Goal: Task Accomplishment & Management: Manage account settings

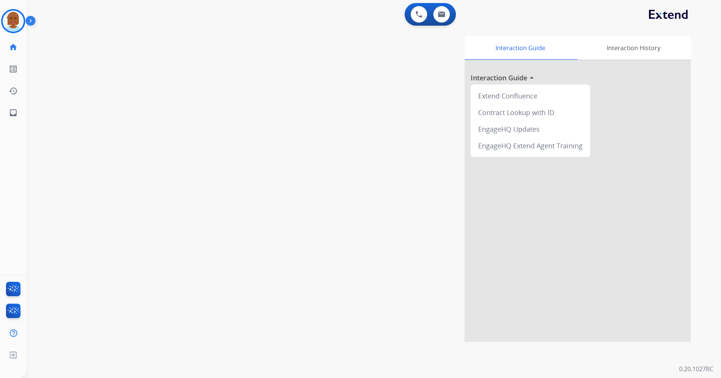
click at [221, 100] on div "swap_horiz Break voice bridge close_fullscreen Connect 3-Way Call merge_type Se…" at bounding box center [364, 184] width 677 height 315
click at [453, 21] on div "0 Voice Interactions 0 Email Interactions" at bounding box center [430, 14] width 51 height 23
click at [445, 20] on button at bounding box center [441, 14] width 17 height 17
select select "**********"
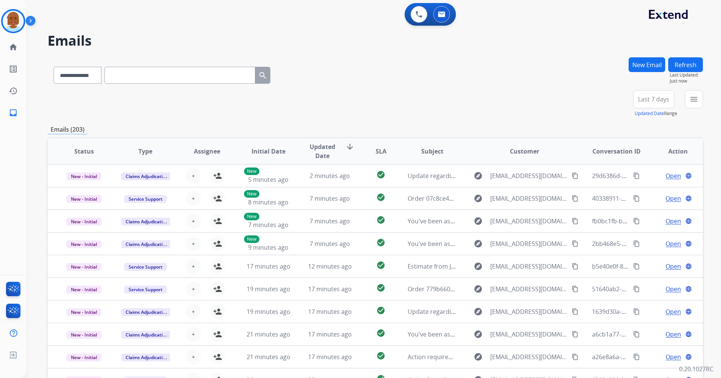
click at [641, 101] on span "Last 7 days" at bounding box center [653, 99] width 31 height 3
click at [644, 195] on div "Last 90 days" at bounding box center [651, 190] width 41 height 11
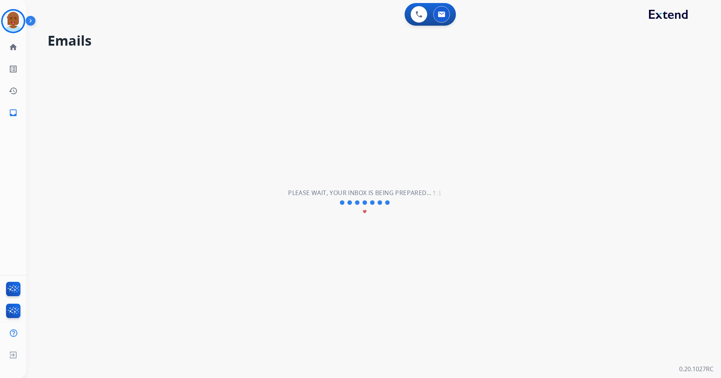
click at [611, 100] on div "**********" at bounding box center [364, 202] width 677 height 351
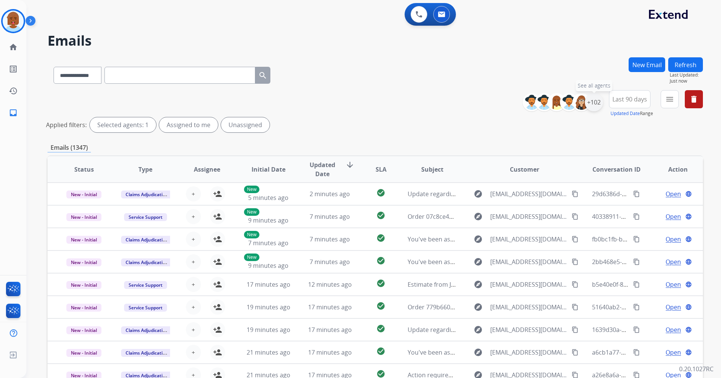
click at [595, 103] on div "+102" at bounding box center [594, 102] width 18 height 18
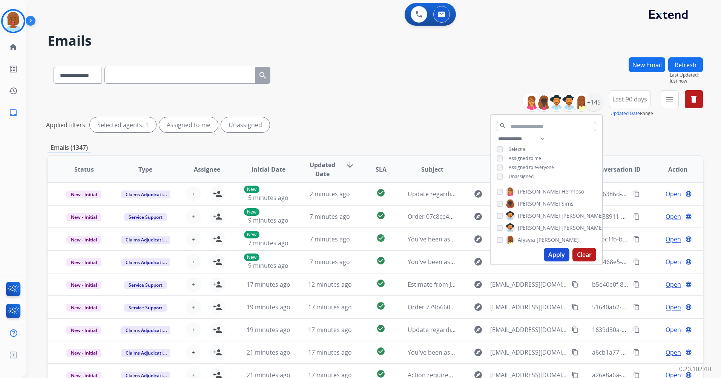
click at [512, 175] on span "Unassigned" at bounding box center [521, 176] width 25 height 6
click at [545, 253] on button "Apply" at bounding box center [557, 255] width 26 height 14
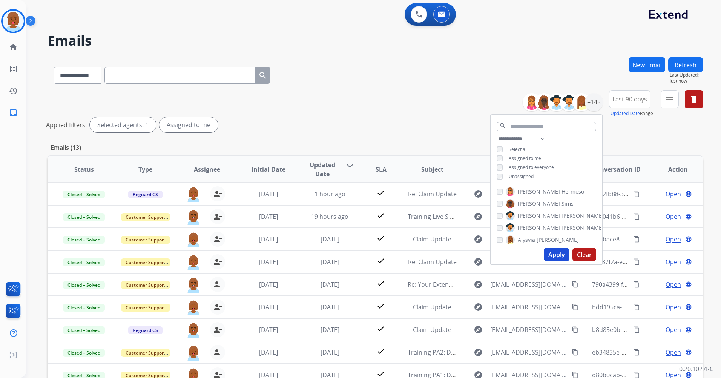
click at [371, 127] on div "Applied filters: Selected agents: 1 Assigned to me" at bounding box center [373, 124] width 655 height 15
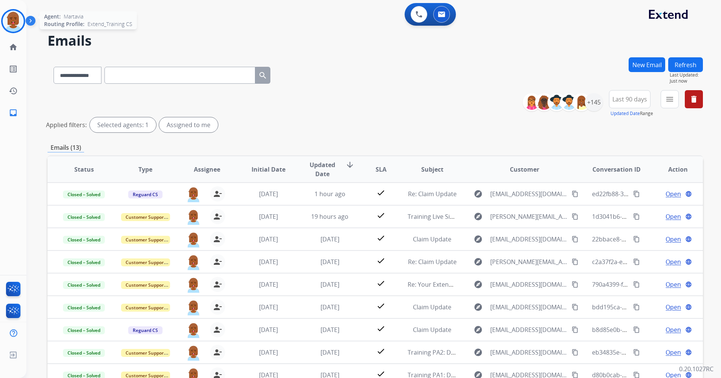
click at [17, 27] on img at bounding box center [13, 21] width 21 height 21
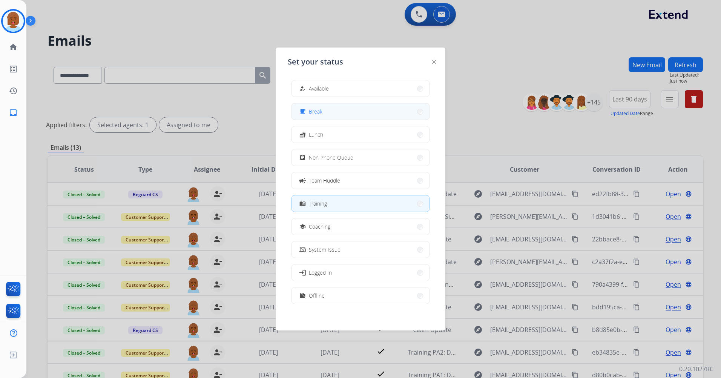
click at [331, 115] on button "free_breakfast Break" at bounding box center [360, 111] width 137 height 16
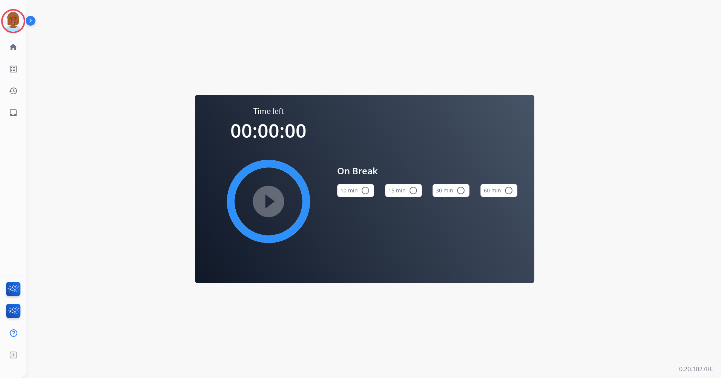
click at [414, 188] on mat-icon "radio_button_unchecked" at bounding box center [413, 190] width 9 height 9
click at [264, 201] on mat-icon "play_circle_filled" at bounding box center [268, 201] width 9 height 9
click at [264, 197] on mat-icon "pause_circle_filled" at bounding box center [268, 201] width 9 height 9
click at [16, 27] on img at bounding box center [13, 21] width 21 height 21
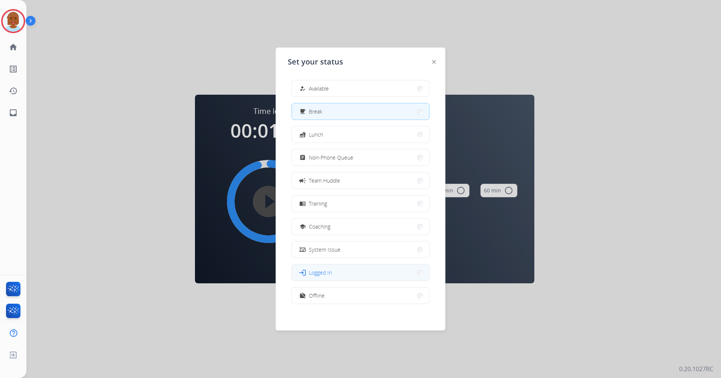
click at [349, 273] on button "login Logged In" at bounding box center [360, 272] width 137 height 16
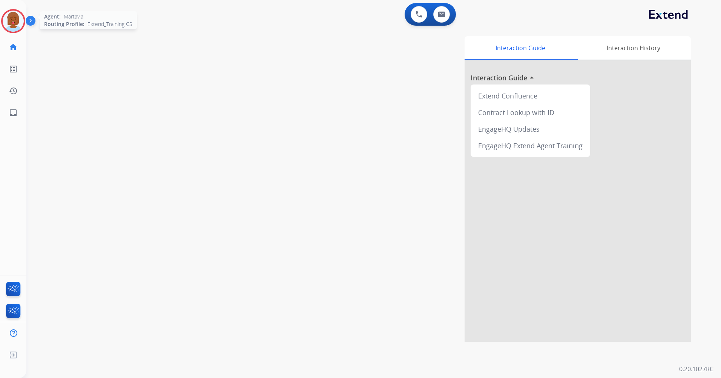
click at [18, 23] on img at bounding box center [13, 21] width 21 height 21
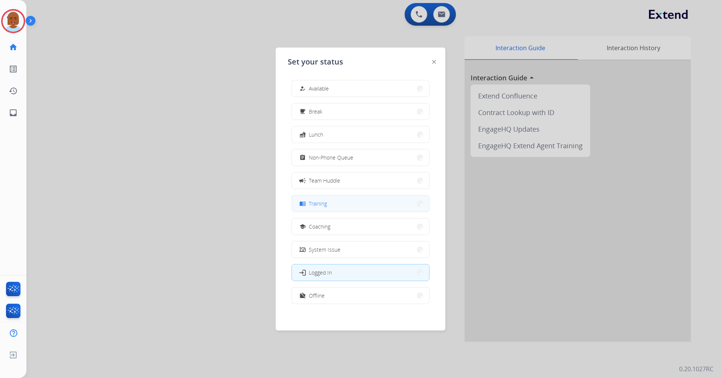
click at [334, 208] on button "menu_book Training" at bounding box center [360, 203] width 137 height 16
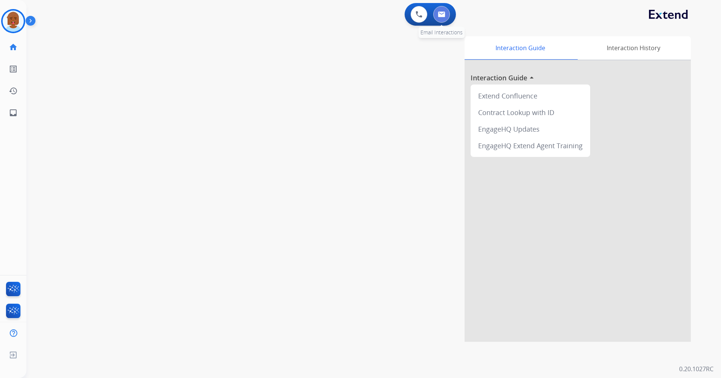
click at [449, 13] on button at bounding box center [441, 14] width 17 height 17
select select "**********"
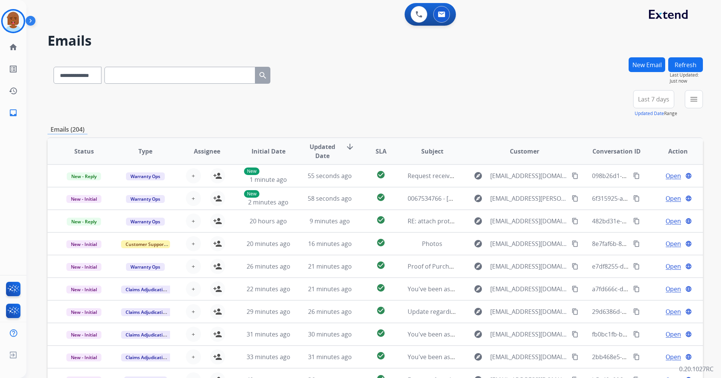
click at [644, 98] on span "Last 7 days" at bounding box center [653, 99] width 31 height 3
click at [646, 187] on div "Last 90 days" at bounding box center [651, 190] width 41 height 11
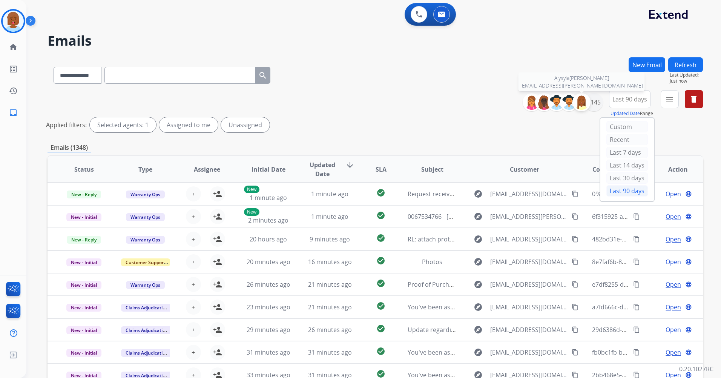
click at [581, 110] on div at bounding box center [581, 102] width 18 height 18
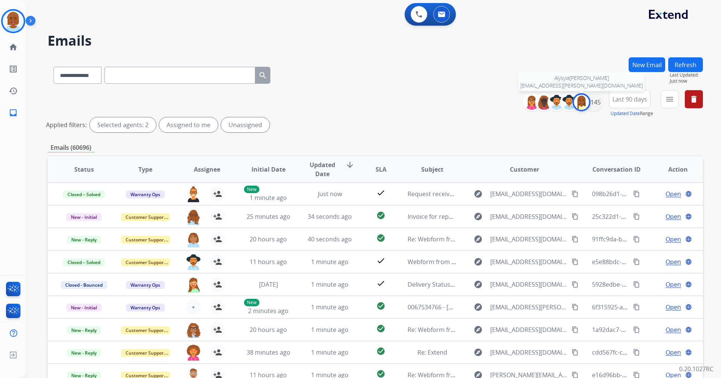
click at [583, 108] on img at bounding box center [581, 102] width 15 height 15
click at [600, 103] on div "+145" at bounding box center [594, 102] width 18 height 18
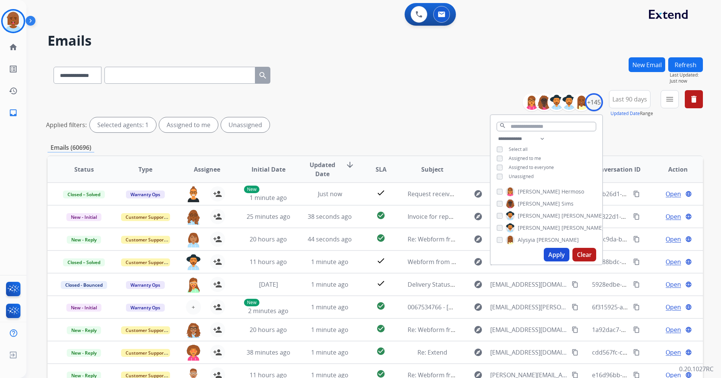
click at [518, 173] on span "Unassigned" at bounding box center [521, 176] width 25 height 6
click at [558, 257] on button "Apply" at bounding box center [557, 255] width 26 height 14
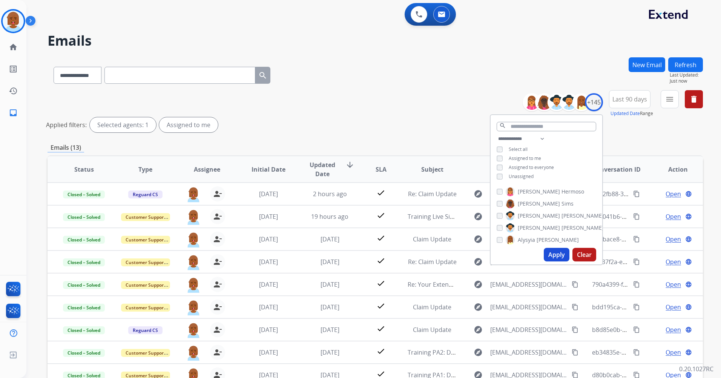
click at [460, 127] on div "Applied filters: Selected agents: 1 Assigned to me" at bounding box center [373, 124] width 655 height 15
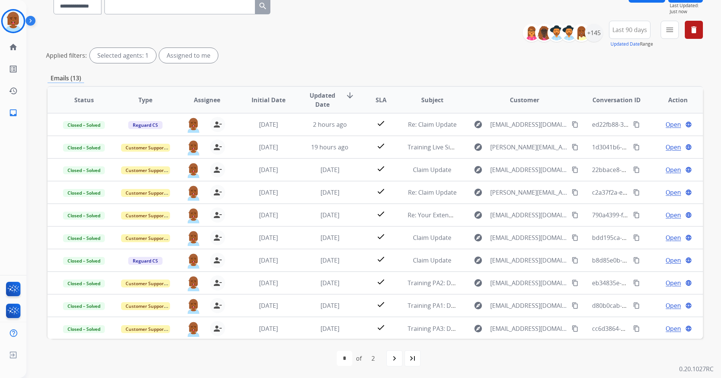
click at [321, 98] on span "Updated Date" at bounding box center [322, 100] width 34 height 18
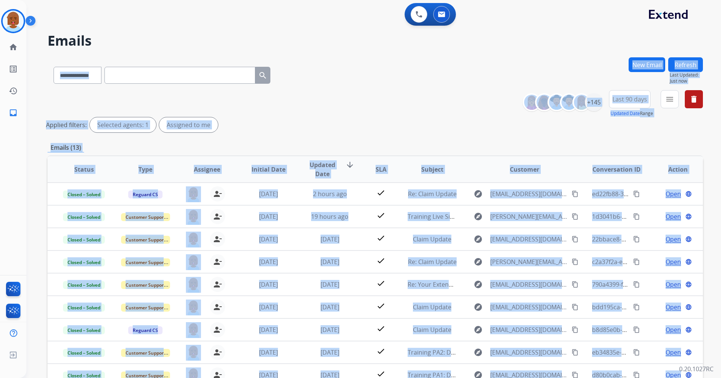
click at [321, 98] on div "**********" at bounding box center [364, 216] width 677 height 378
click at [356, 128] on div "Applied filters: Selected agents: 1 Assigned to me" at bounding box center [373, 124] width 655 height 15
click at [433, 110] on div "**********" at bounding box center [375, 112] width 655 height 45
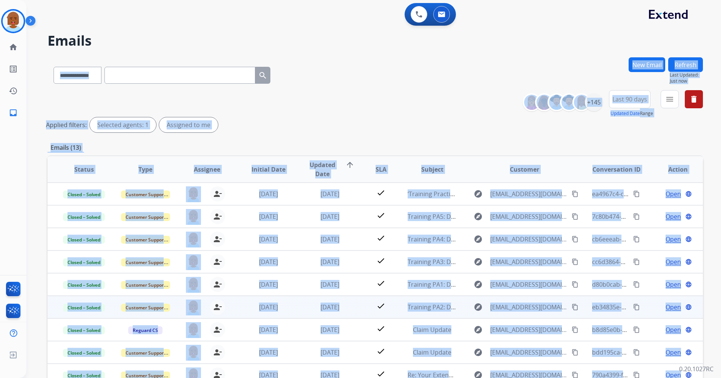
click at [229, 308] on div "[EMAIL_ADDRESS][PERSON_NAME][DOMAIN_NAME] person_remove [PERSON_NAME] to Me" at bounding box center [200, 306] width 61 height 21
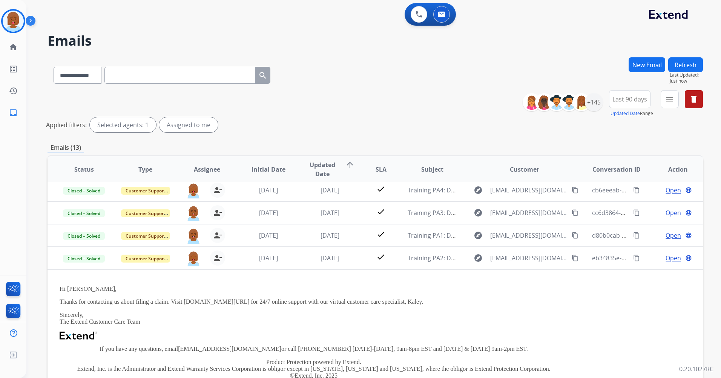
scroll to position [113, 0]
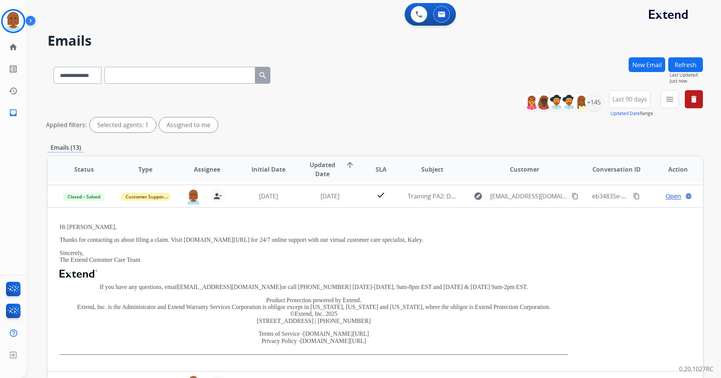
click at [418, 121] on div "Applied filters: Selected agents: 1 Assigned to me" at bounding box center [373, 124] width 655 height 15
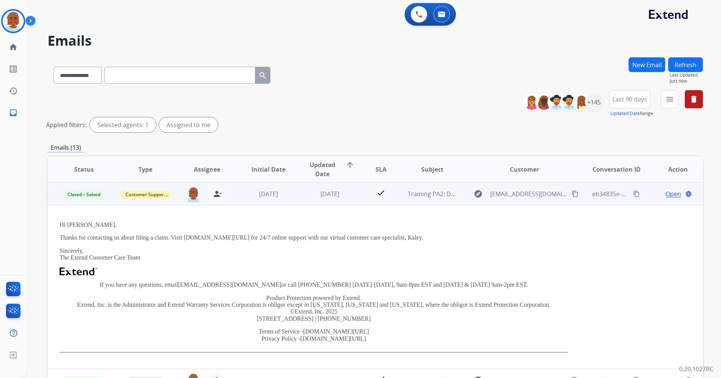
click at [350, 203] on td "[DATE]" at bounding box center [323, 194] width 61 height 23
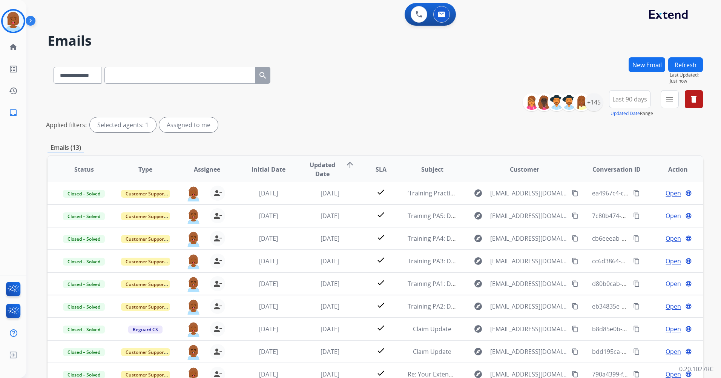
click at [350, 167] on mat-icon "arrow_upward" at bounding box center [349, 164] width 9 height 9
